Goal: Task Accomplishment & Management: Use online tool/utility

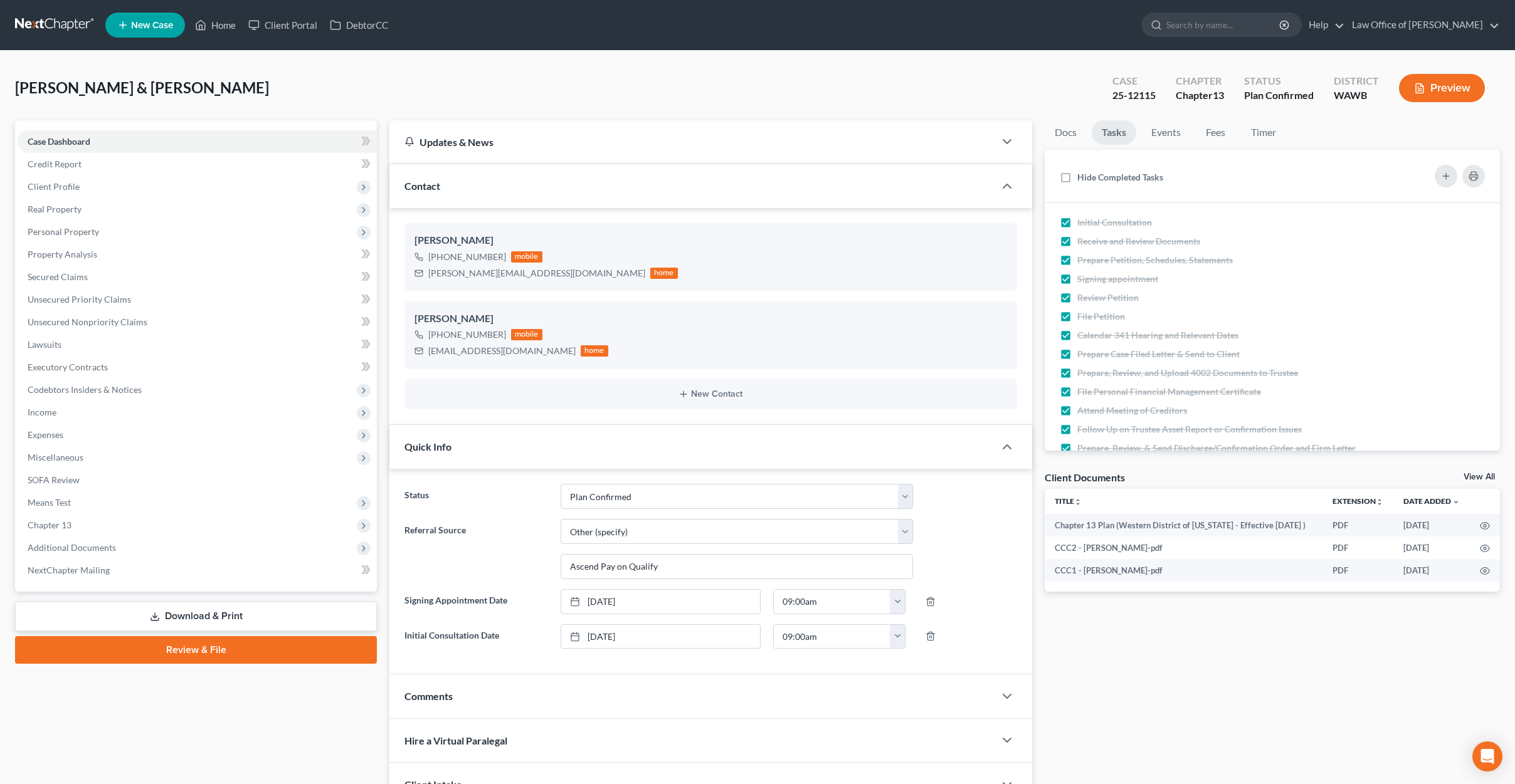
select select "7"
select select "6"
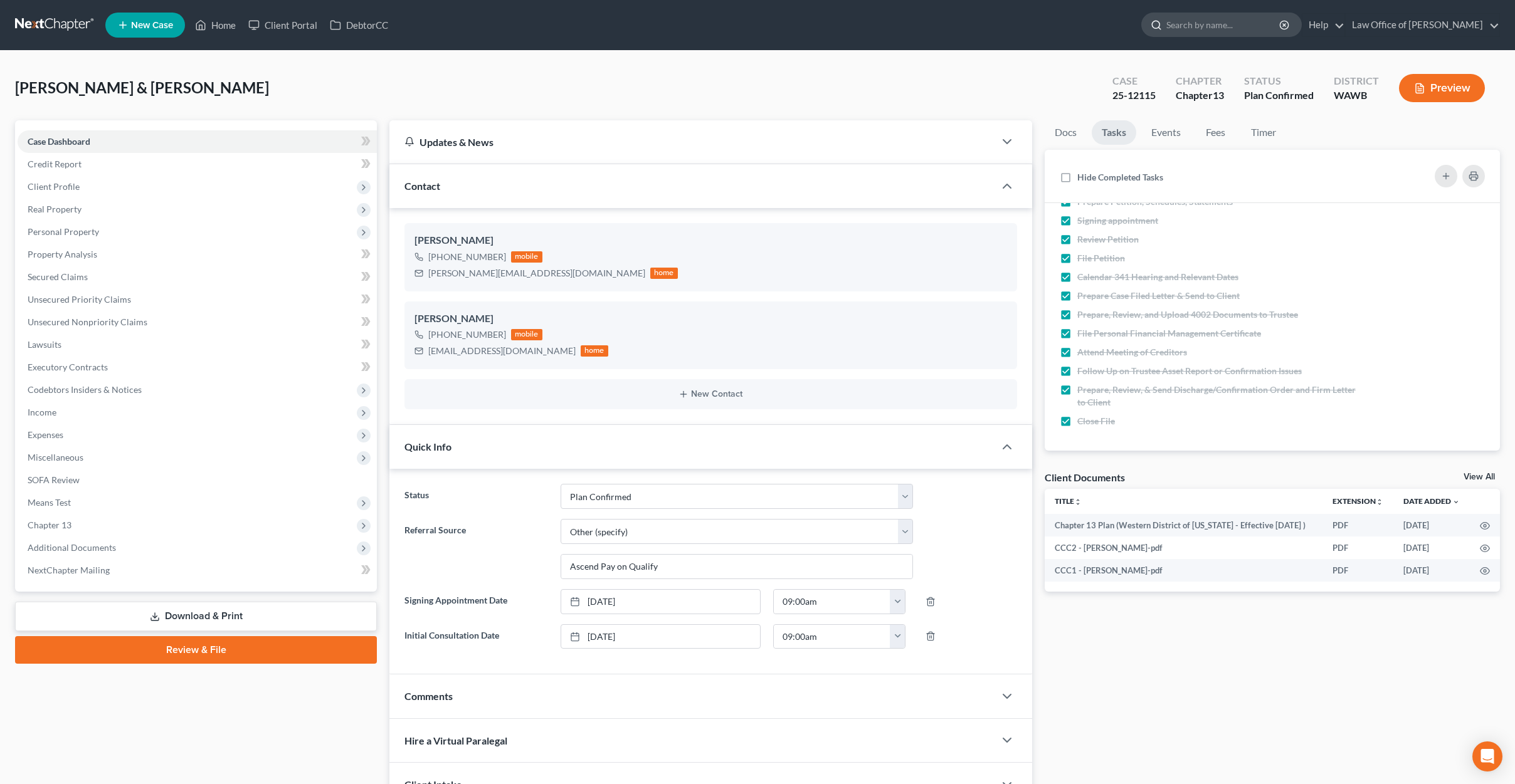
click at [1248, 30] on input "search" at bounding box center [1223, 25] width 115 height 23
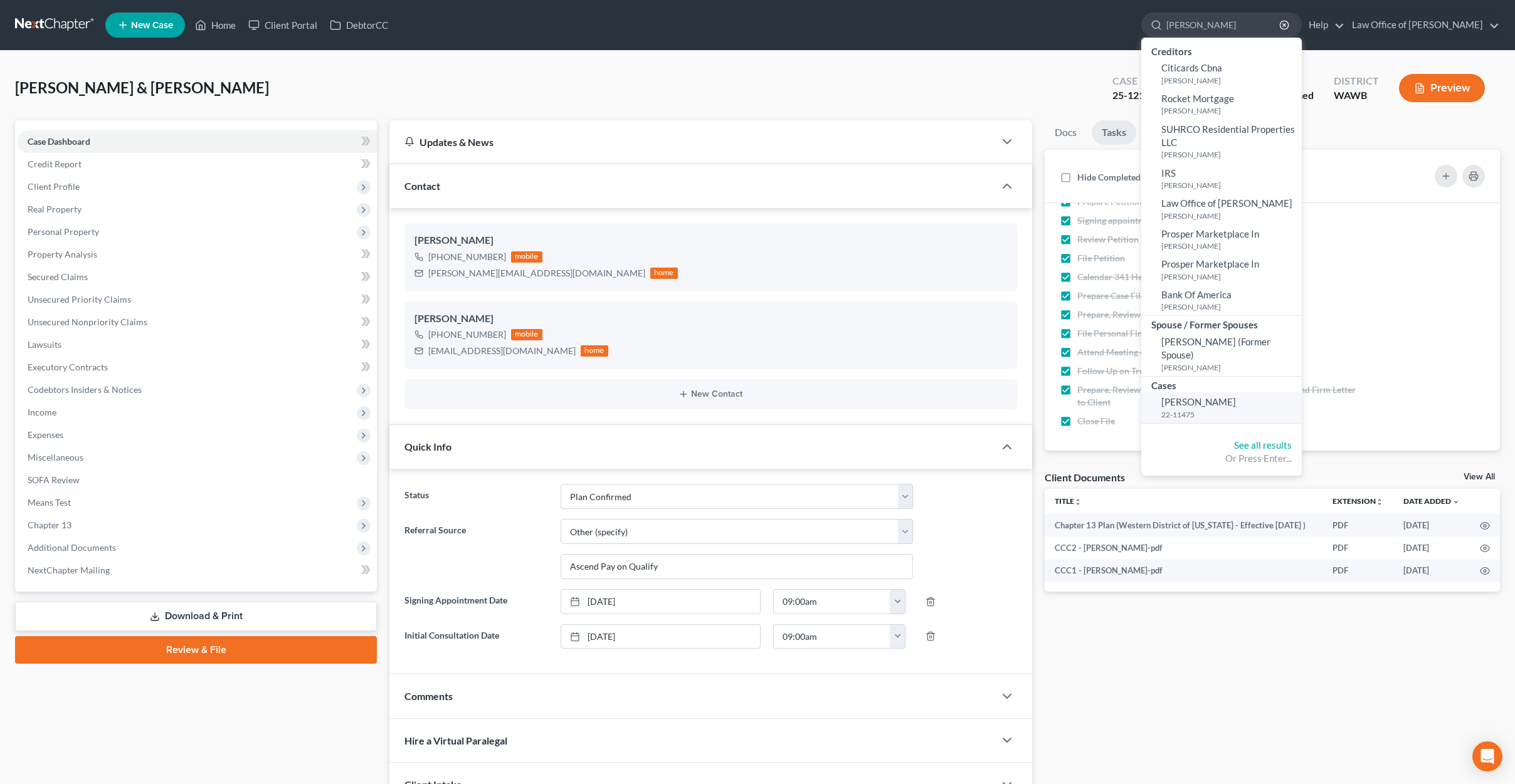
type input "mcmiller"
click at [1225, 396] on span "[PERSON_NAME]" at bounding box center [1198, 402] width 75 height 12
select select "6"
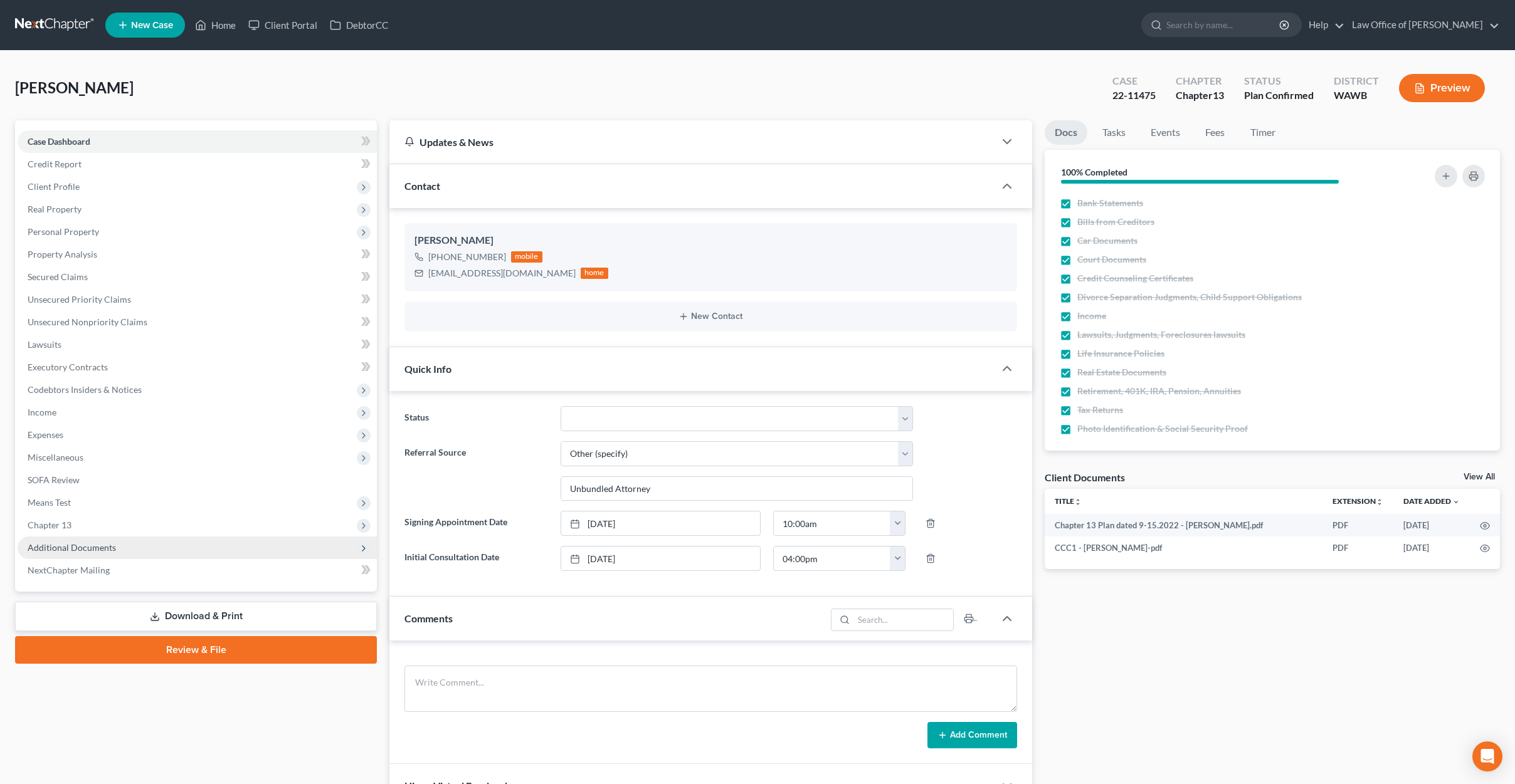
click at [151, 554] on span "Additional Documents" at bounding box center [197, 547] width 359 height 23
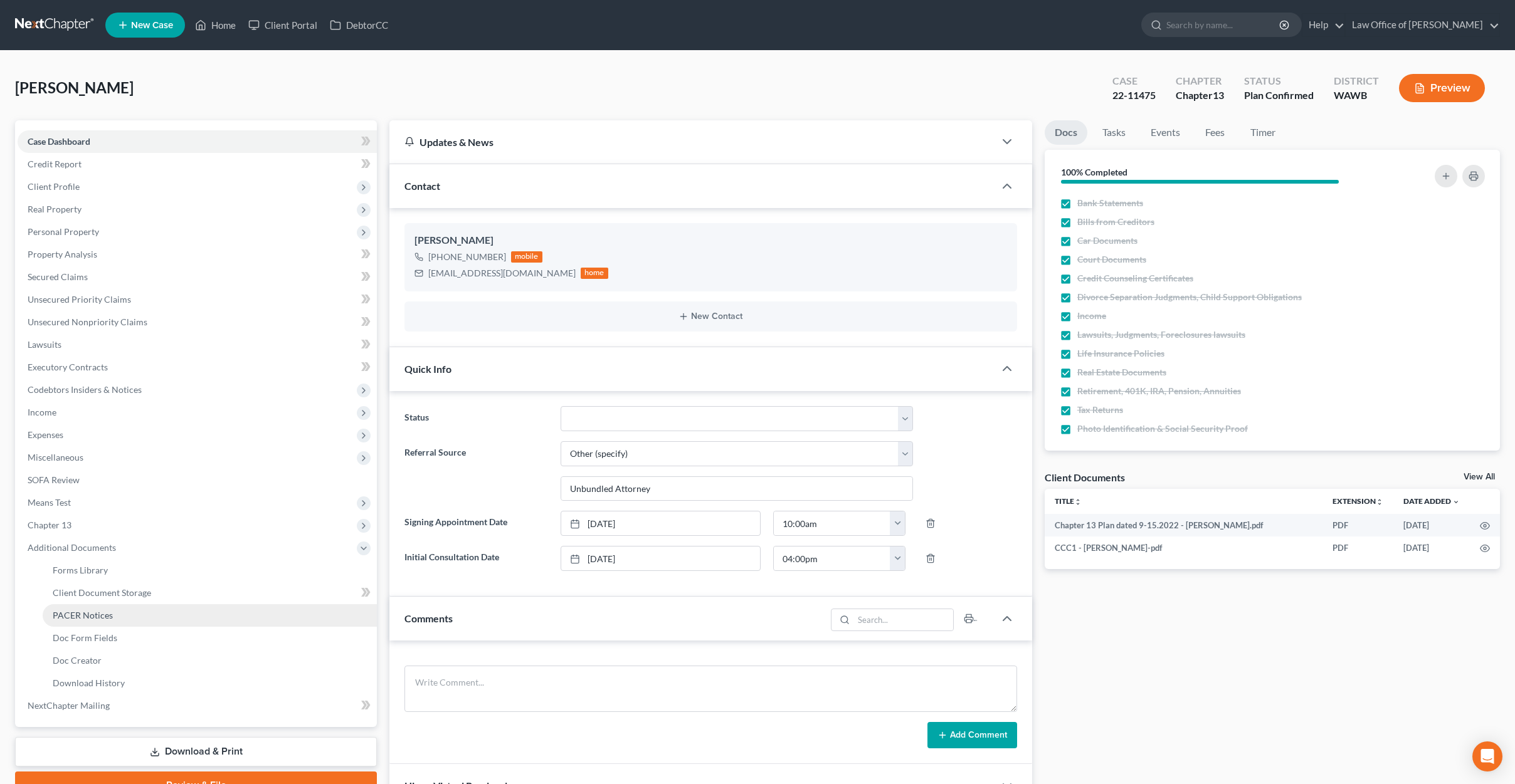
click at [128, 618] on link "PACER Notices" at bounding box center [210, 615] width 334 height 23
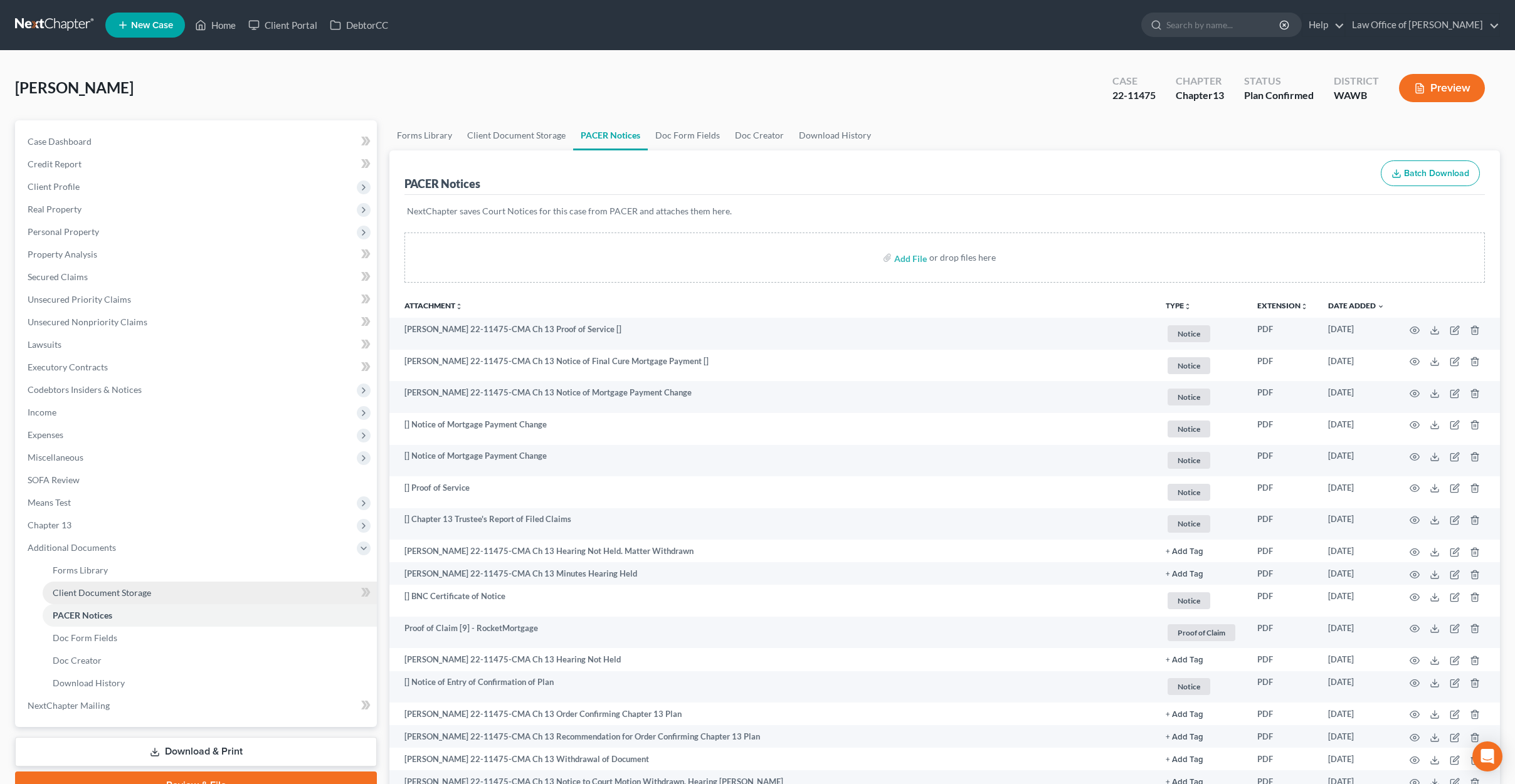
click at [131, 595] on span "Client Document Storage" at bounding box center [101, 592] width 98 height 11
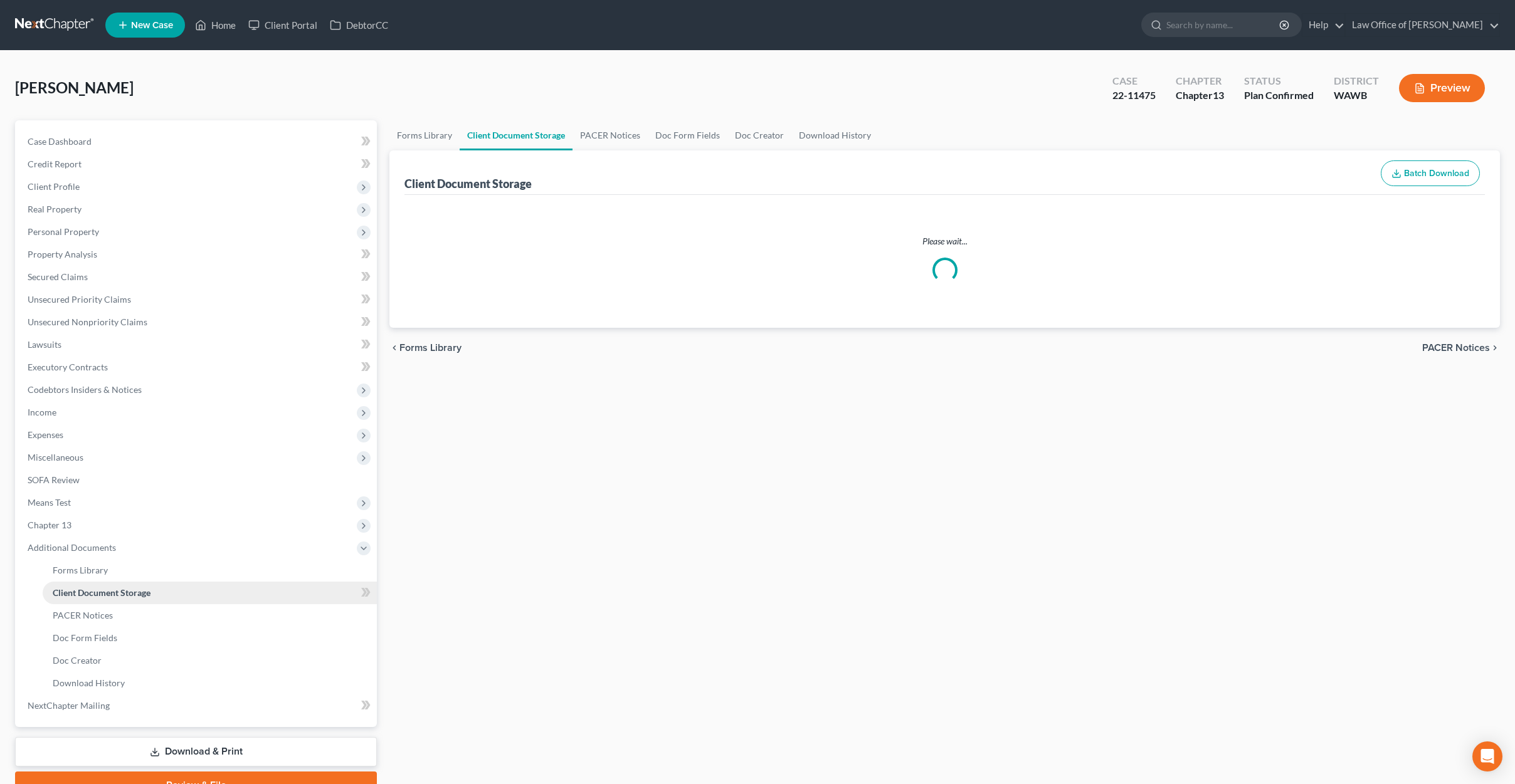
select select "0"
select select "3"
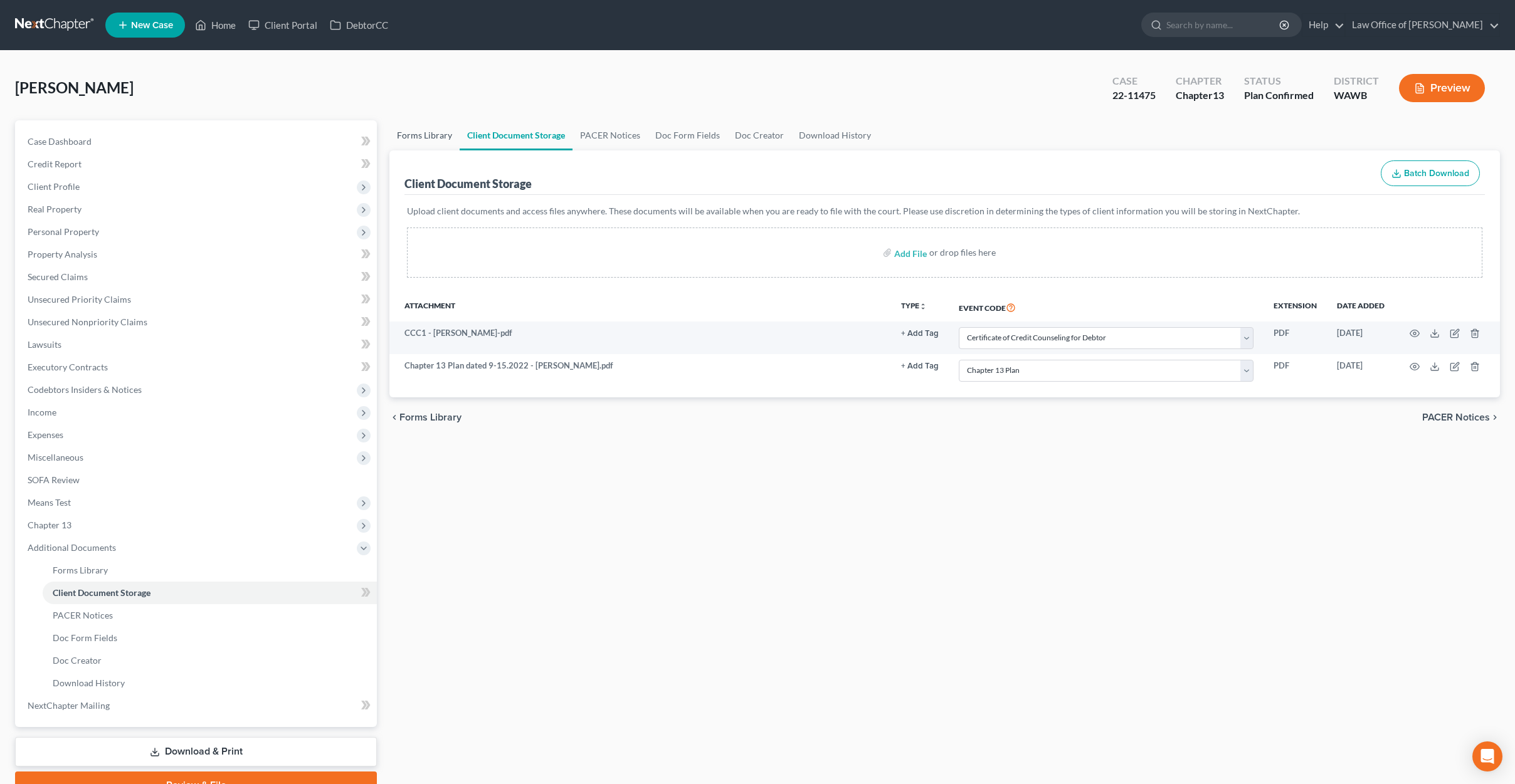
click at [416, 132] on link "Forms Library" at bounding box center [425, 135] width 71 height 30
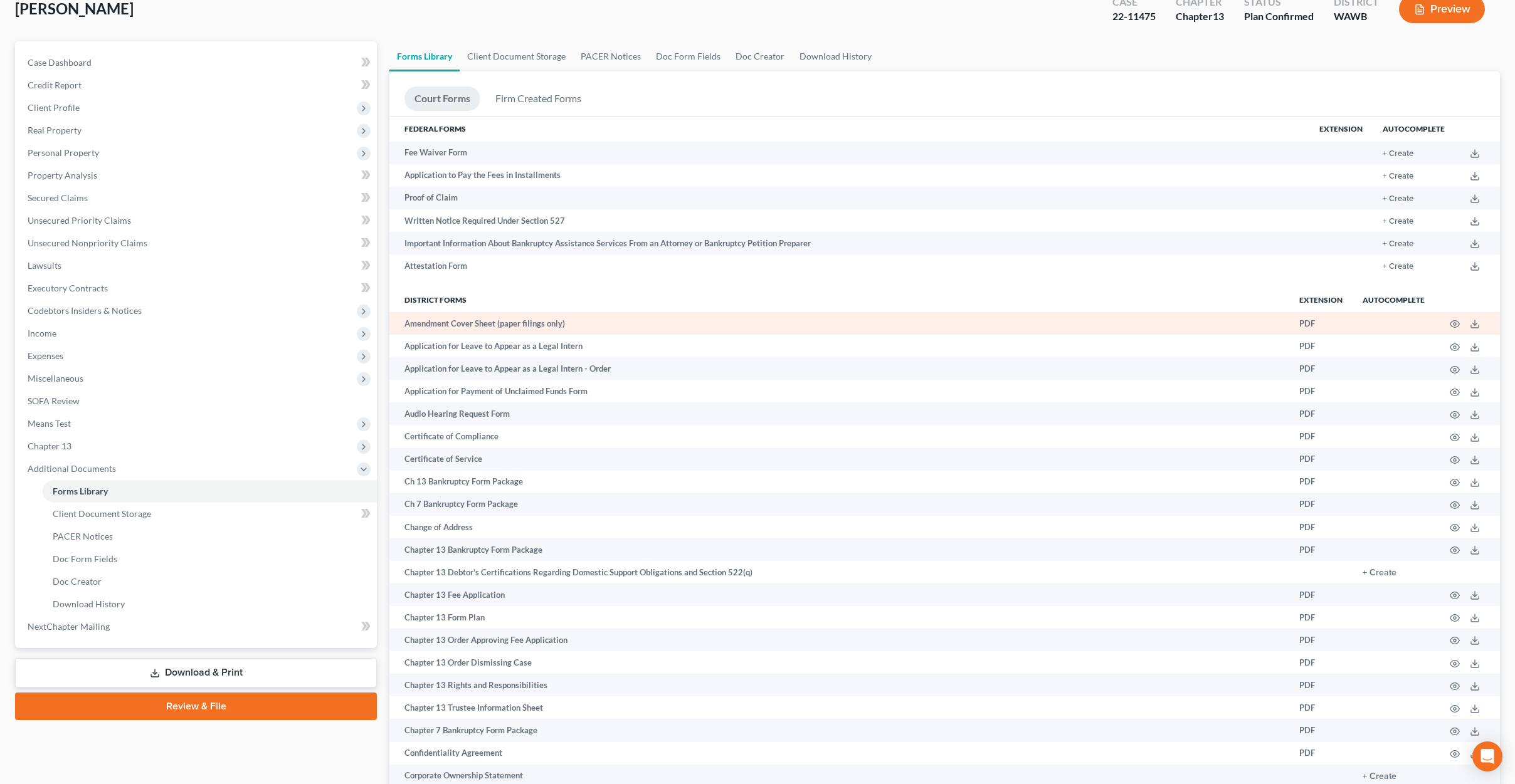
scroll to position [110, 0]
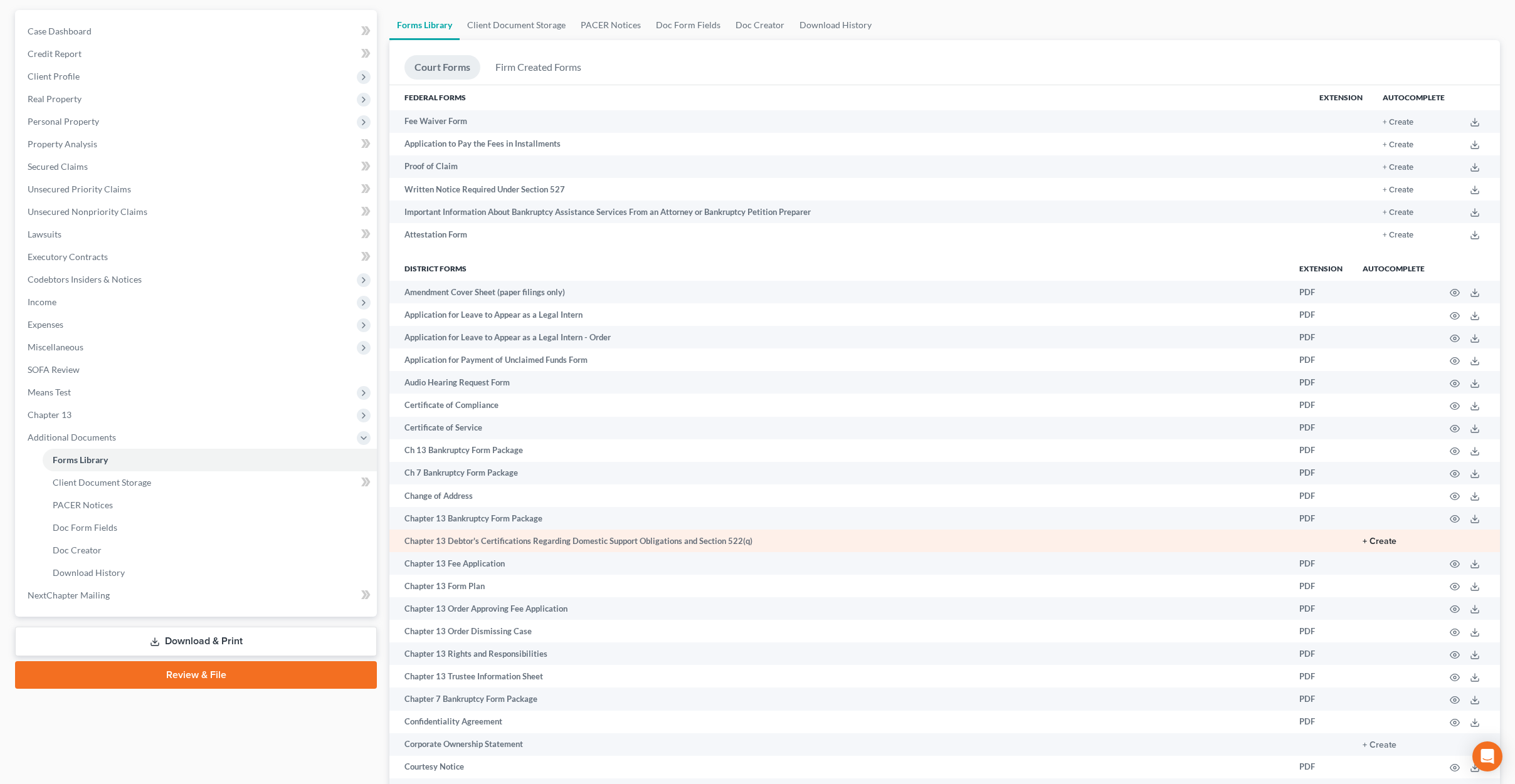
click at [1382, 541] on button "+ Create" at bounding box center [1379, 541] width 34 height 9
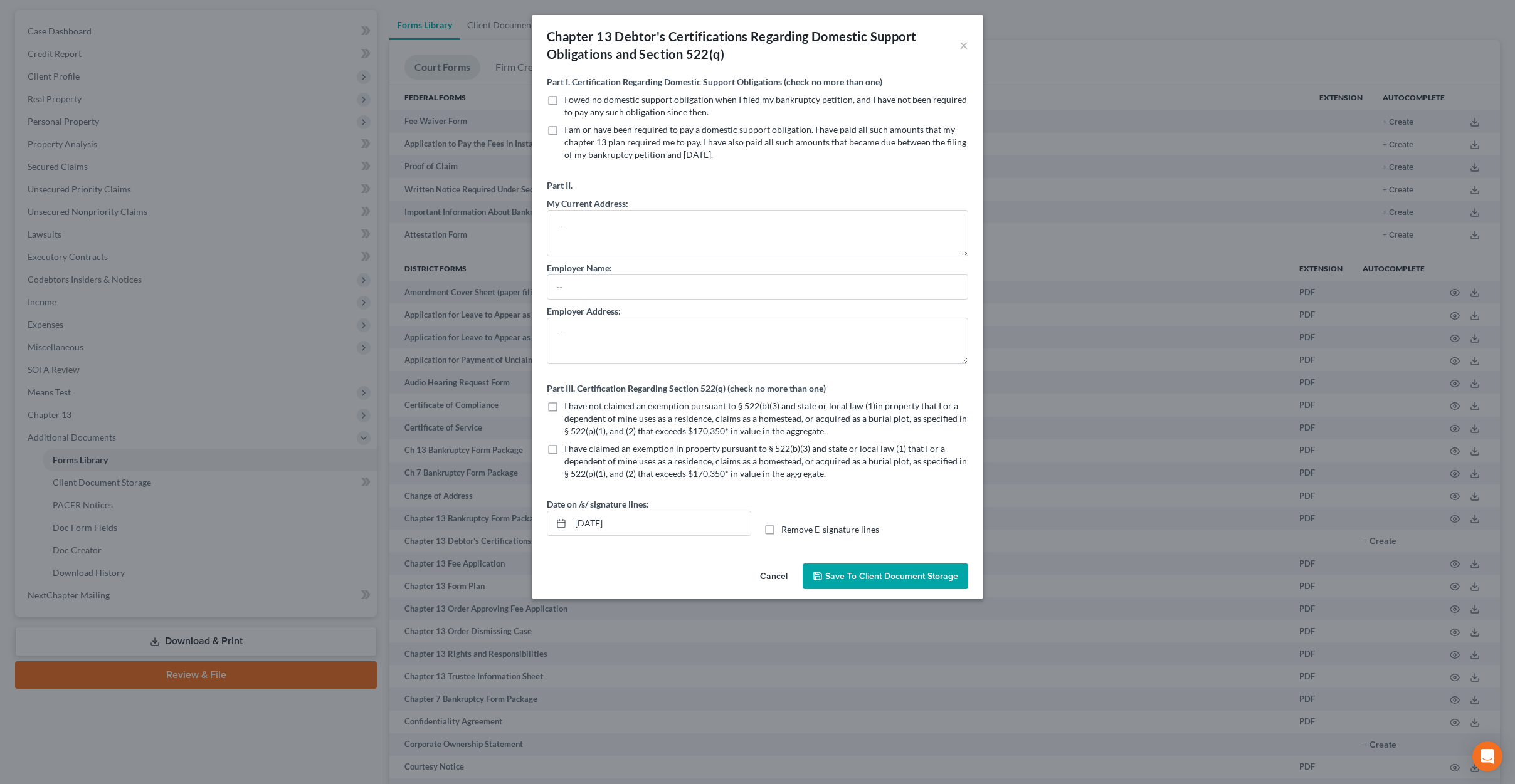
click at [564, 100] on label "I owed no domestic support obligation when I filed my bankruptcy petition, and …" at bounding box center [765, 106] width 403 height 25
click at [569, 100] on input "I owed no domestic support obligation when I filed my bankruptcy petition, and …" at bounding box center [573, 97] width 8 height 8
checkbox input "true"
click at [564, 410] on label "I have not claimed an exemption pursuant to § 522(b)(3) and state or local law …" at bounding box center [765, 419] width 403 height 38
click at [569, 408] on input "I have not claimed an exemption pursuant to § 522(b)(3) and state or local law …" at bounding box center [573, 403] width 8 height 8
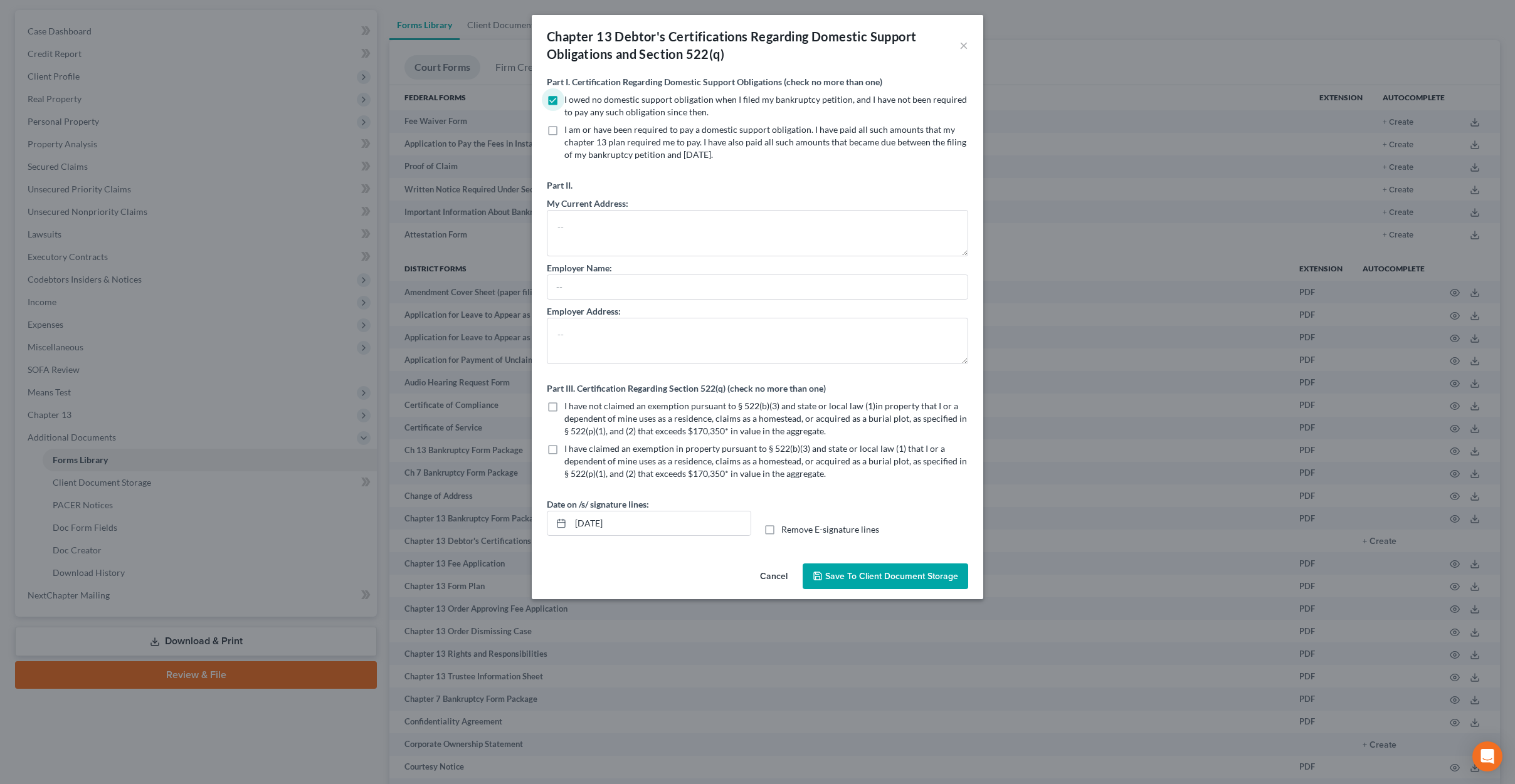
checkbox input "true"
click at [598, 521] on input "10/02/2025" at bounding box center [661, 523] width 180 height 24
type input "10/03/2025"
click at [842, 575] on span "Save to Client Document Storage" at bounding box center [891, 576] width 133 height 11
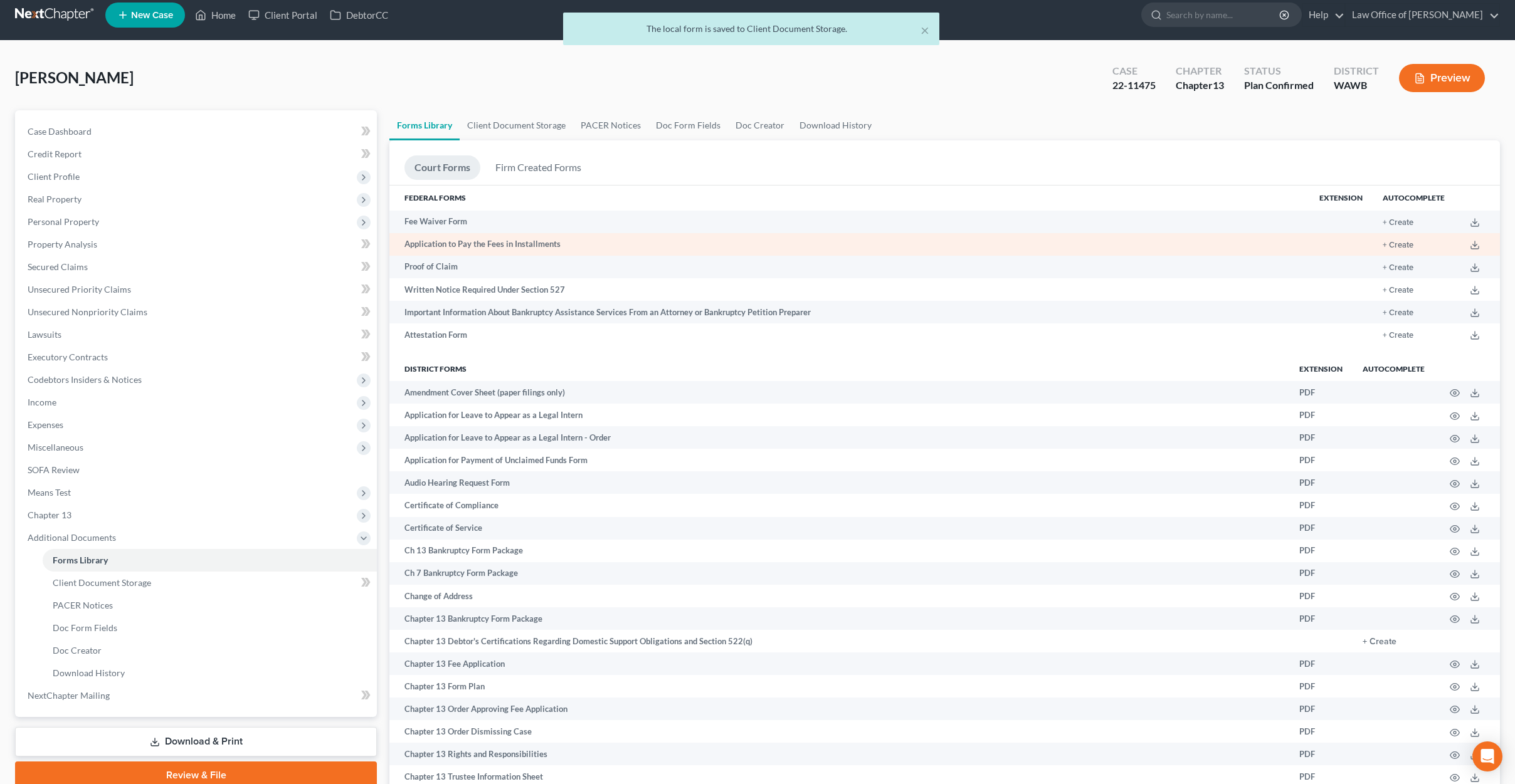
scroll to position [0, 0]
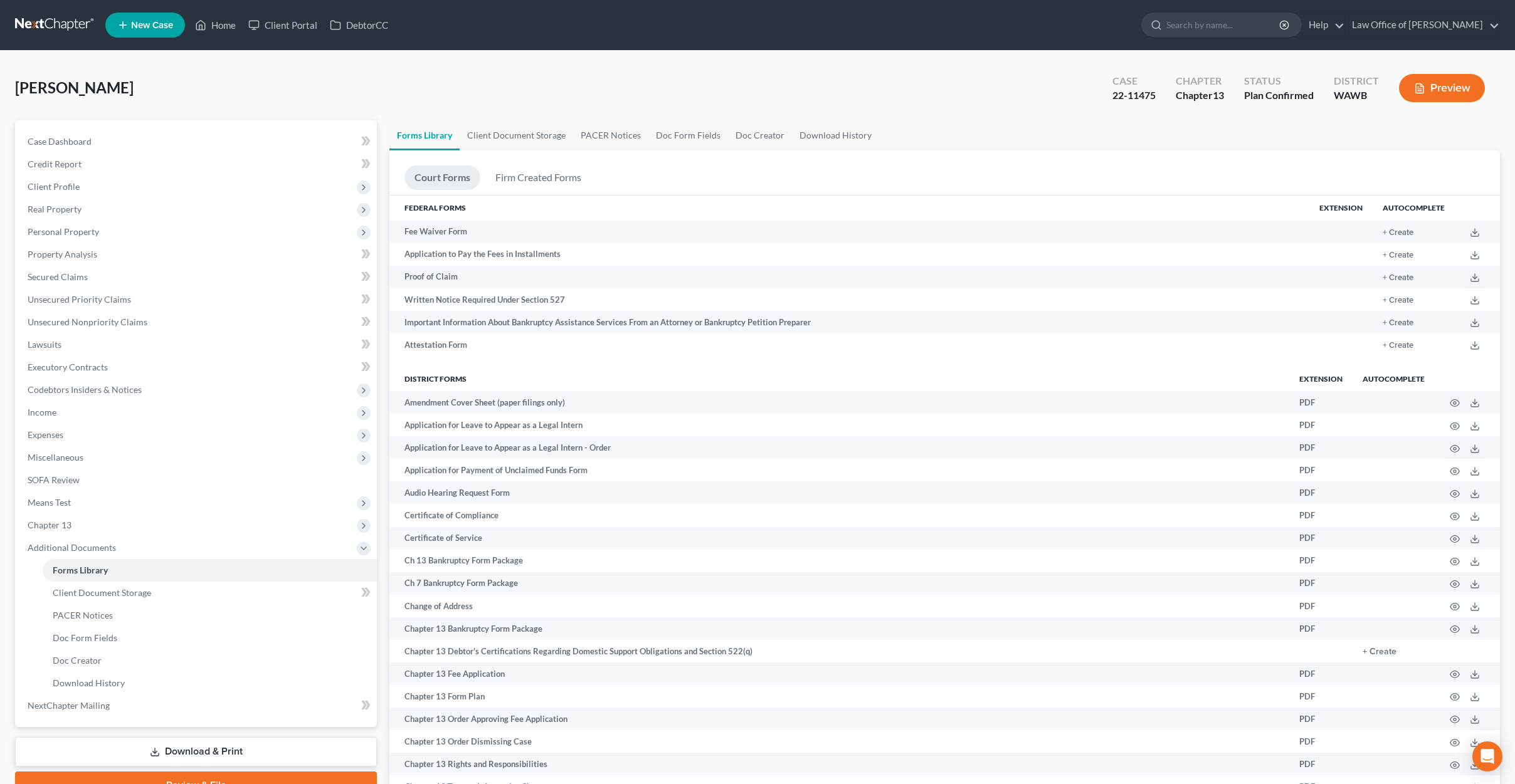
drag, startPoint x: 531, startPoint y: 132, endPoint x: 529, endPoint y: 0, distance: 132.0
click at [540, 140] on link "Client Document Storage" at bounding box center [516, 135] width 113 height 30
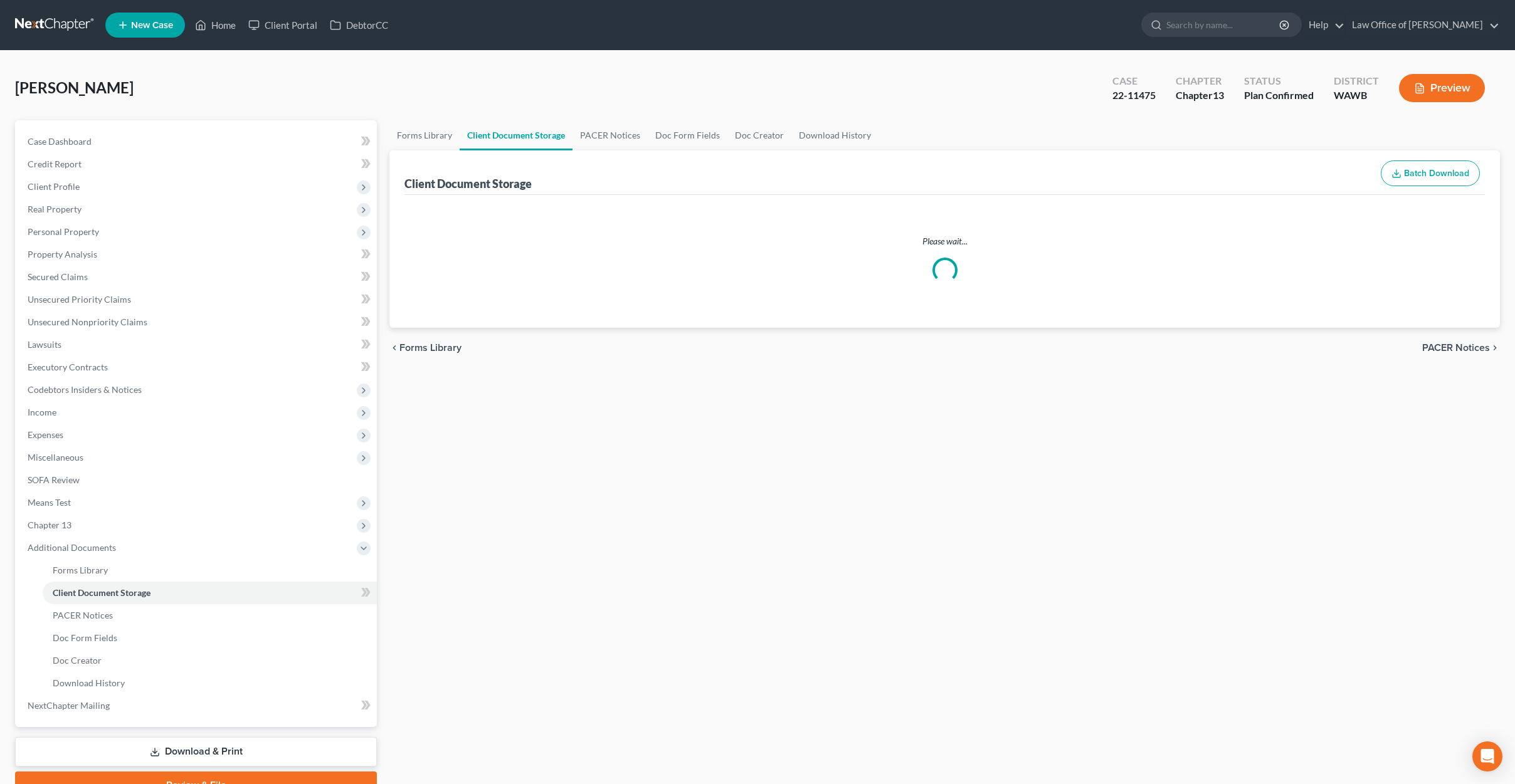
select select "0"
select select "3"
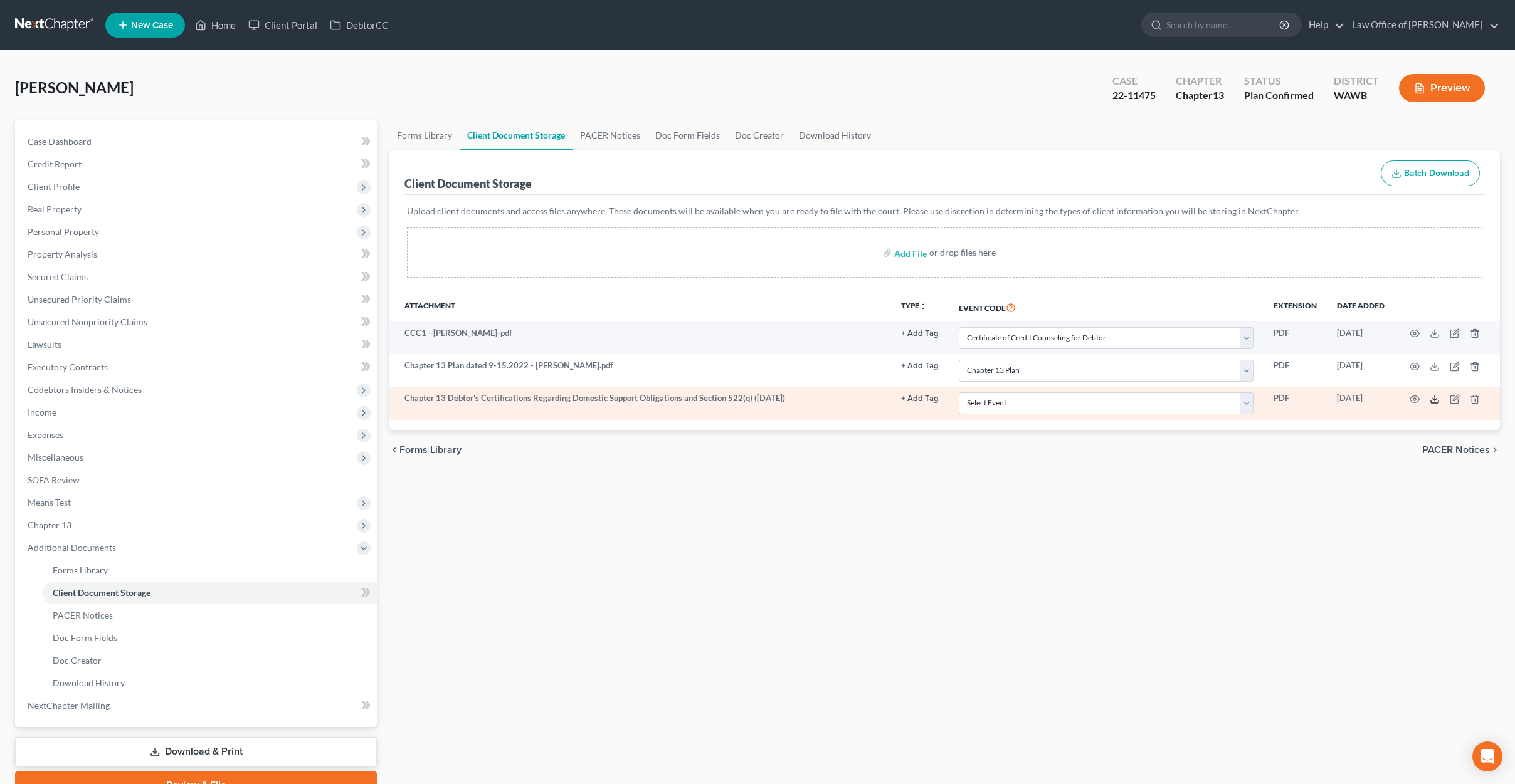
click at [1435, 401] on icon at bounding box center [1435, 400] width 10 height 10
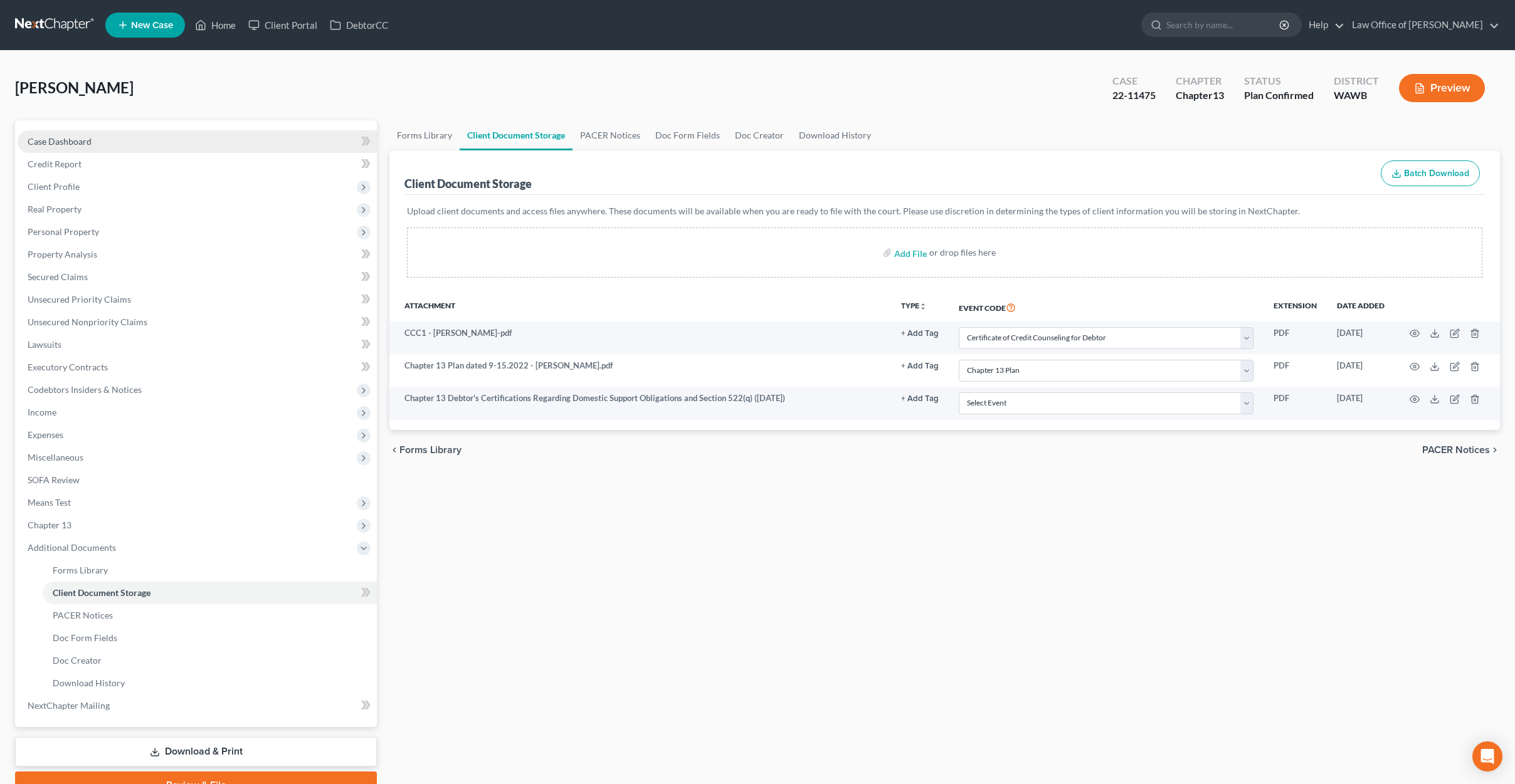
click at [289, 144] on link "Case Dashboard" at bounding box center [197, 141] width 359 height 23
select select "6"
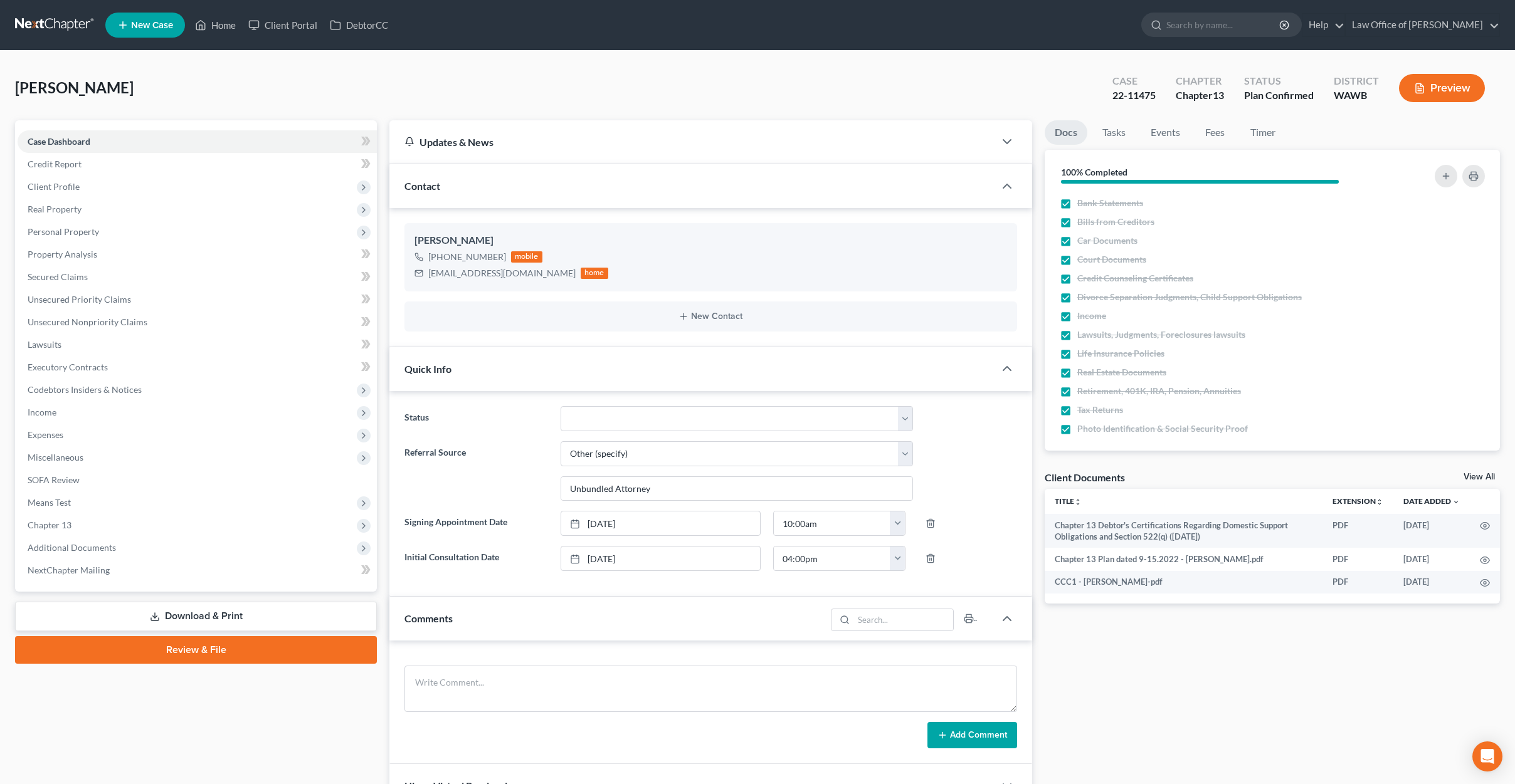
click at [42, 40] on nav "Home New Case Client Portal DebtorCC Law Office of Lisa S. Tse lisa@lisatselaw.…" at bounding box center [758, 25] width 1515 height 50
click at [44, 20] on link at bounding box center [55, 25] width 80 height 23
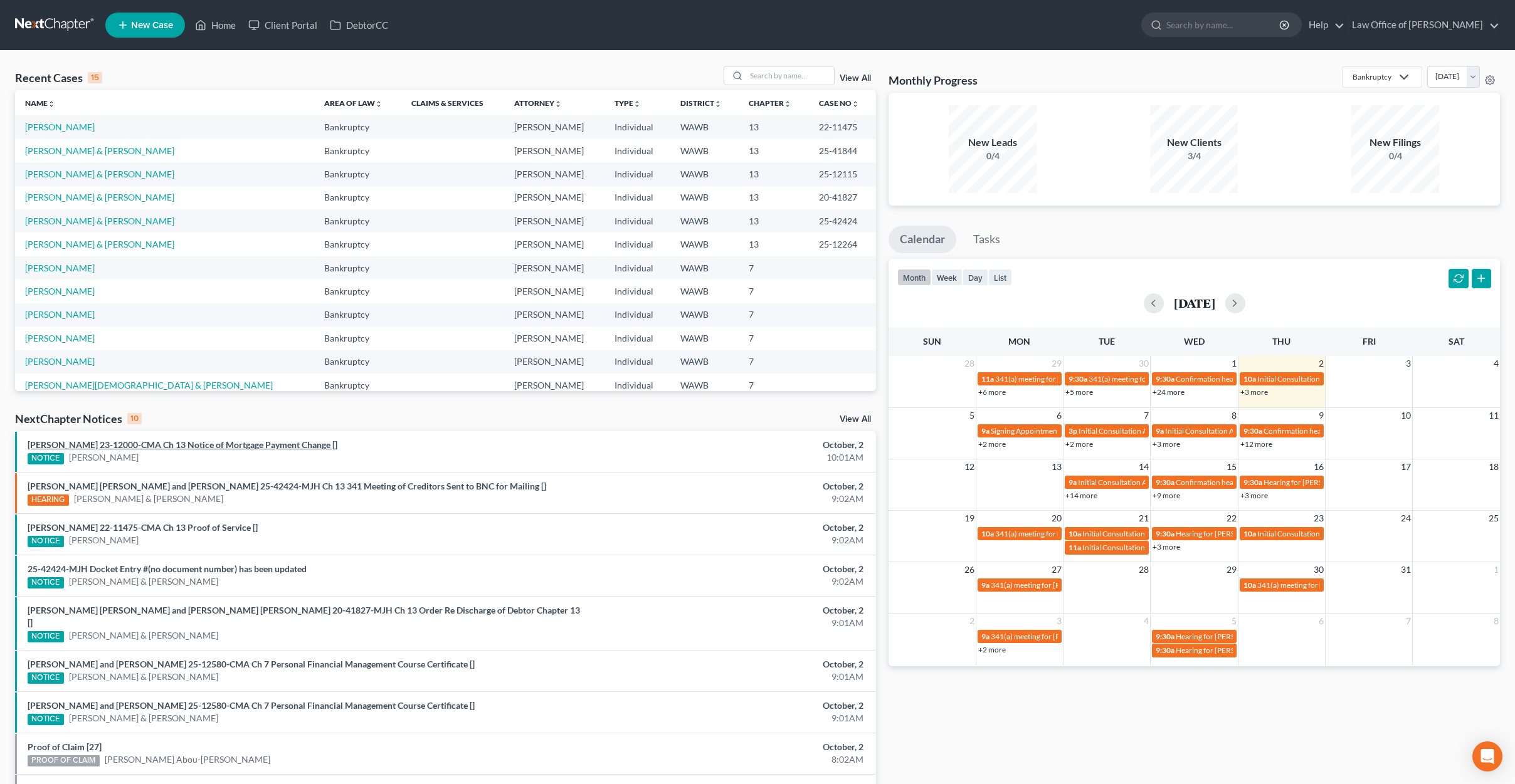
click at [255, 446] on link "[PERSON_NAME] 23-12000-CMA Ch 13 Notice of Mortgage Payment Change []" at bounding box center [182, 445] width 310 height 11
